Goal: Task Accomplishment & Management: Use online tool/utility

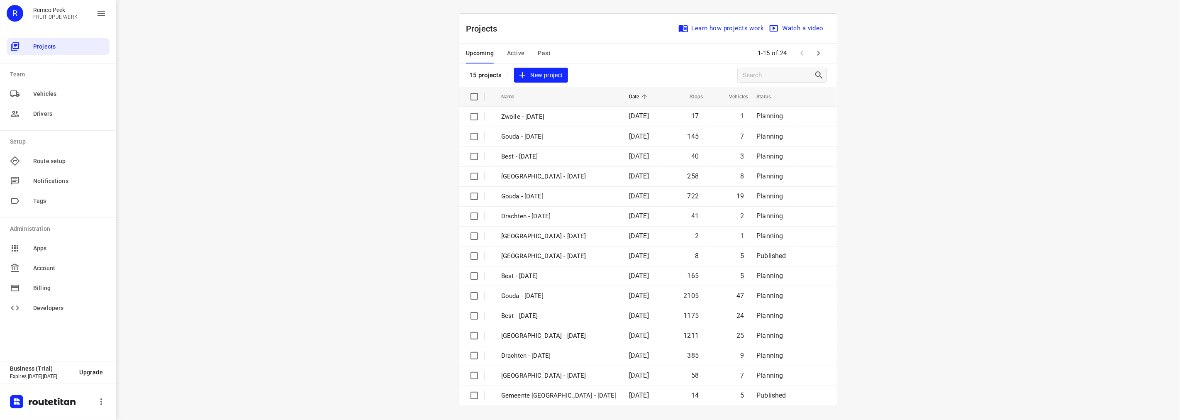
click at [520, 53] on span "Active" at bounding box center [515, 53] width 17 height 10
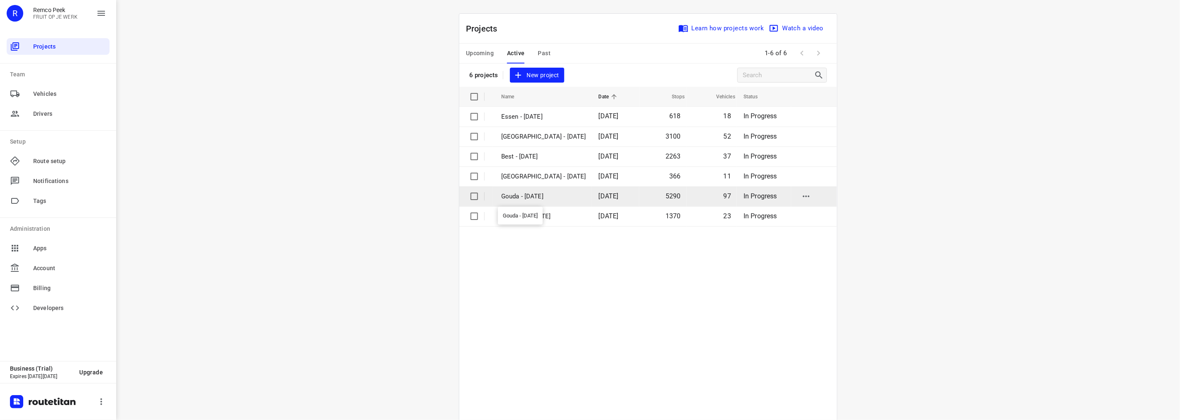
click at [516, 192] on p "Gouda - [DATE]" at bounding box center [543, 197] width 85 height 10
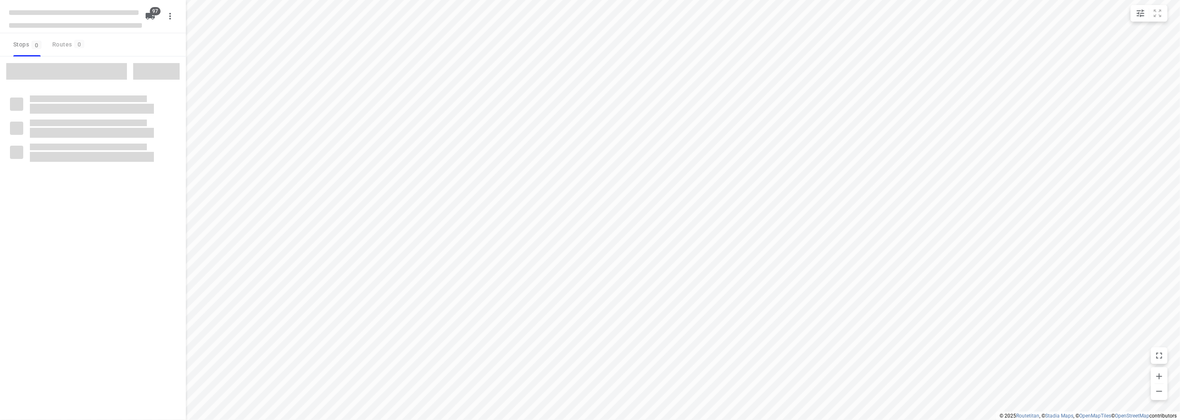
checkbox input "true"
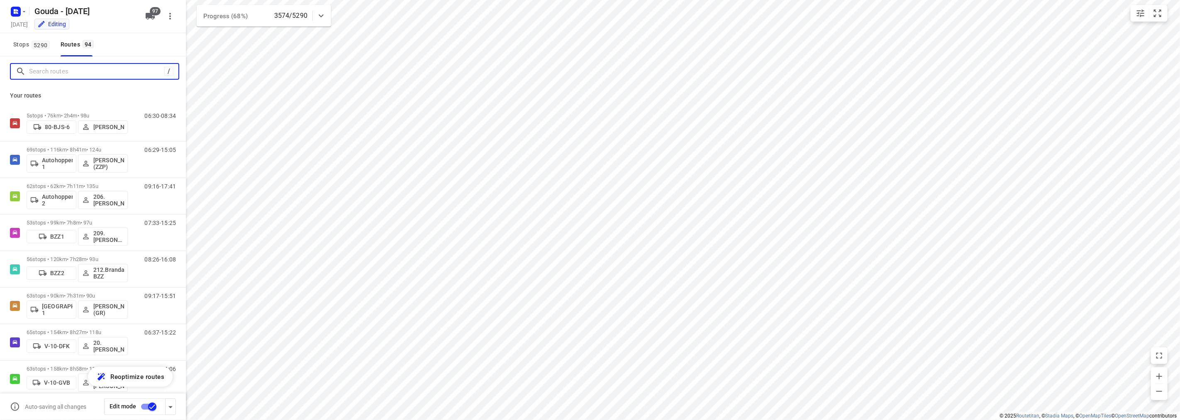
click at [94, 71] on input "Search routes" at bounding box center [96, 71] width 135 height 13
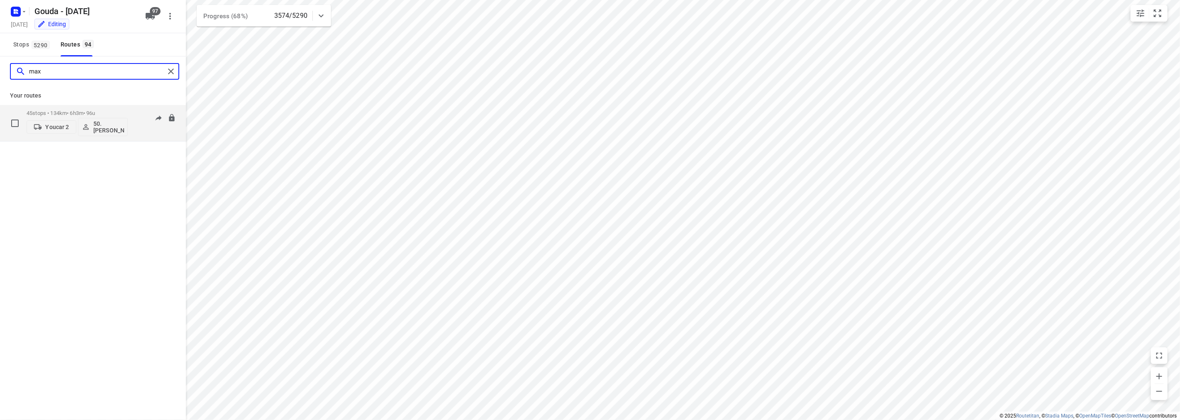
type input "max"
click at [81, 108] on div "45 stops • 134km • 6h3m • 96u Youcar 2 50.[PERSON_NAME]" at bounding box center [77, 123] width 101 height 34
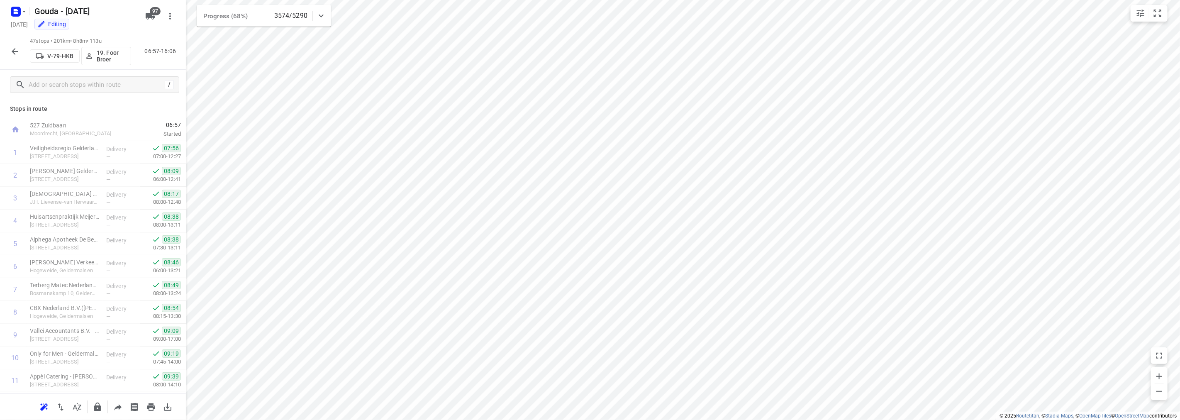
click at [16, 47] on icon "button" at bounding box center [15, 51] width 10 height 10
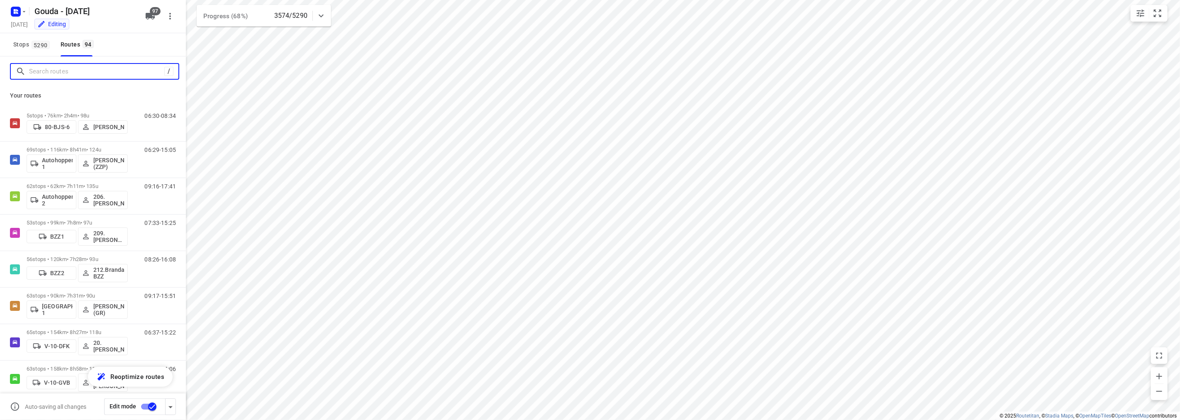
click at [118, 69] on input "Search routes" at bounding box center [96, 71] width 135 height 13
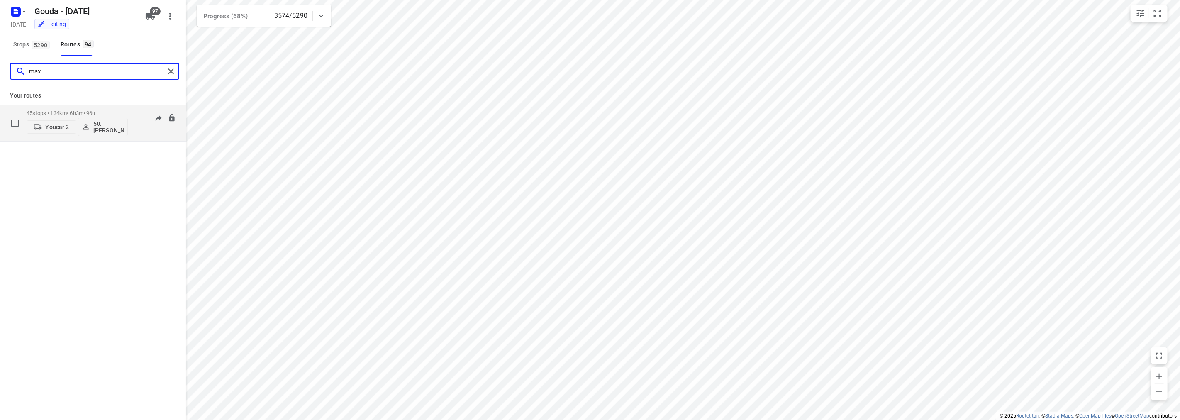
type input "max"
click at [99, 107] on div "45 stops • 134km • 6h3m • 96u Youcar 2 50.[PERSON_NAME]" at bounding box center [77, 123] width 101 height 34
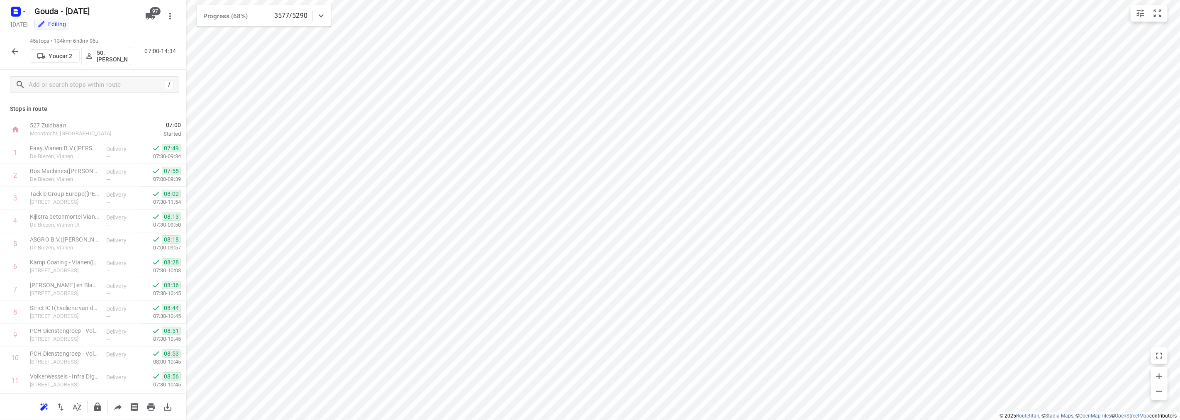
click at [17, 51] on icon "button" at bounding box center [15, 51] width 10 height 10
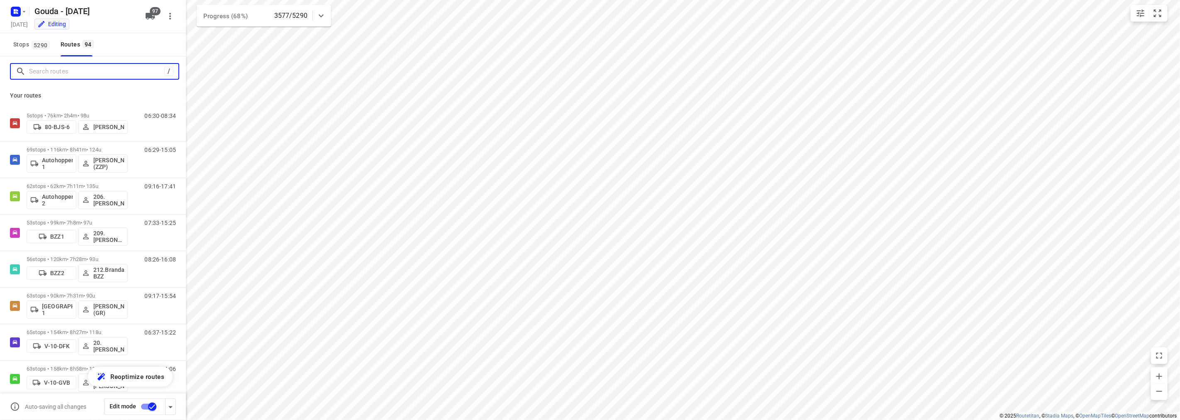
click at [77, 75] on input "Search routes" at bounding box center [96, 71] width 135 height 13
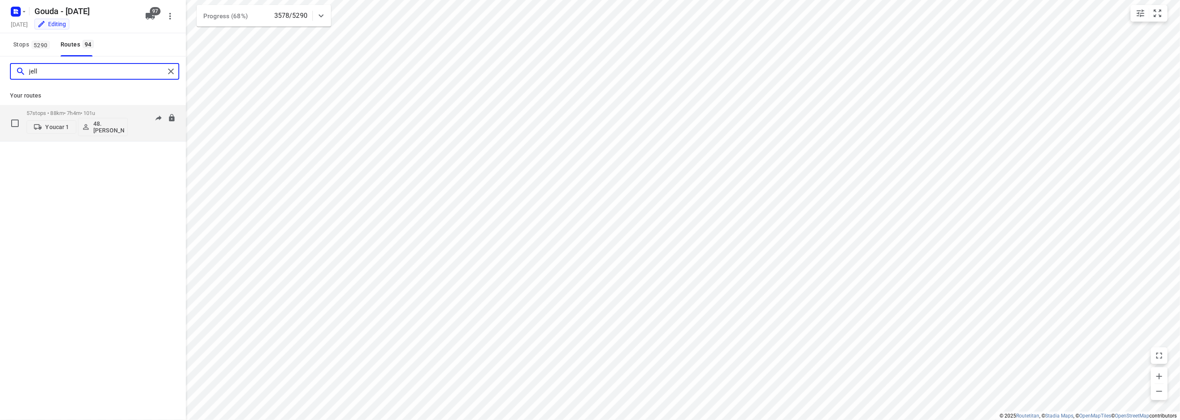
type input "jell"
click at [76, 113] on p "57 stops • 88km • 7h4m • 101u" at bounding box center [77, 113] width 101 height 6
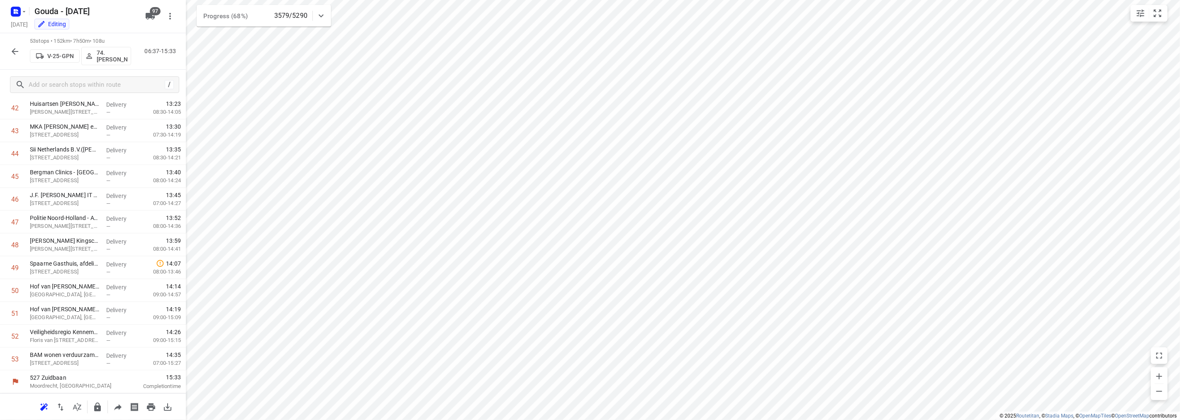
scroll to position [980, 0]
click at [10, 47] on icon "button" at bounding box center [15, 51] width 10 height 10
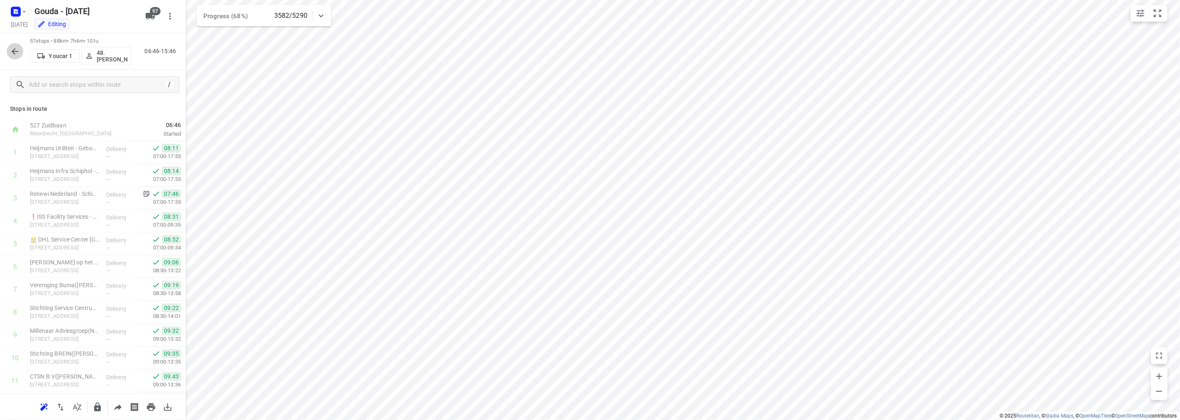
click at [19, 48] on icon "button" at bounding box center [15, 51] width 10 height 10
